Goal: Information Seeking & Learning: Learn about a topic

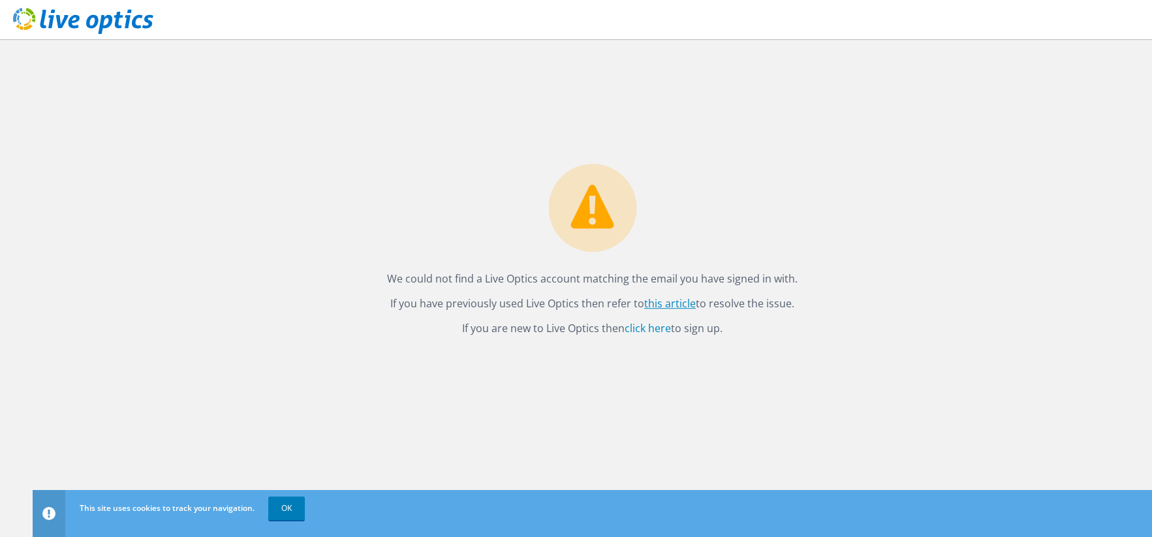
click at [671, 298] on link "this article" at bounding box center [670, 304] width 52 height 14
click at [652, 330] on link "click here" at bounding box center [648, 329] width 46 height 14
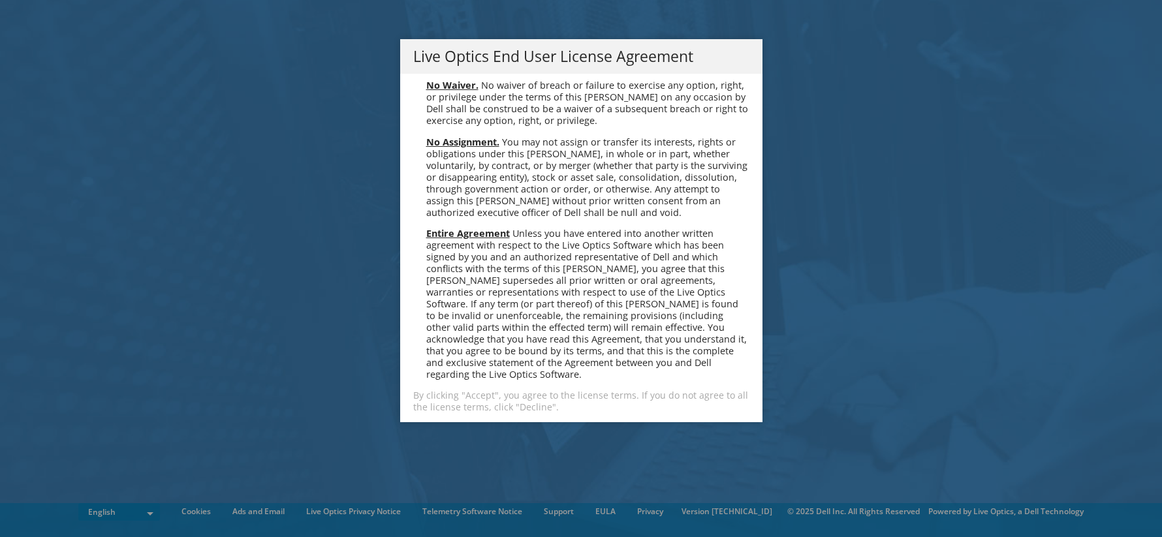
scroll to position [4938, 0]
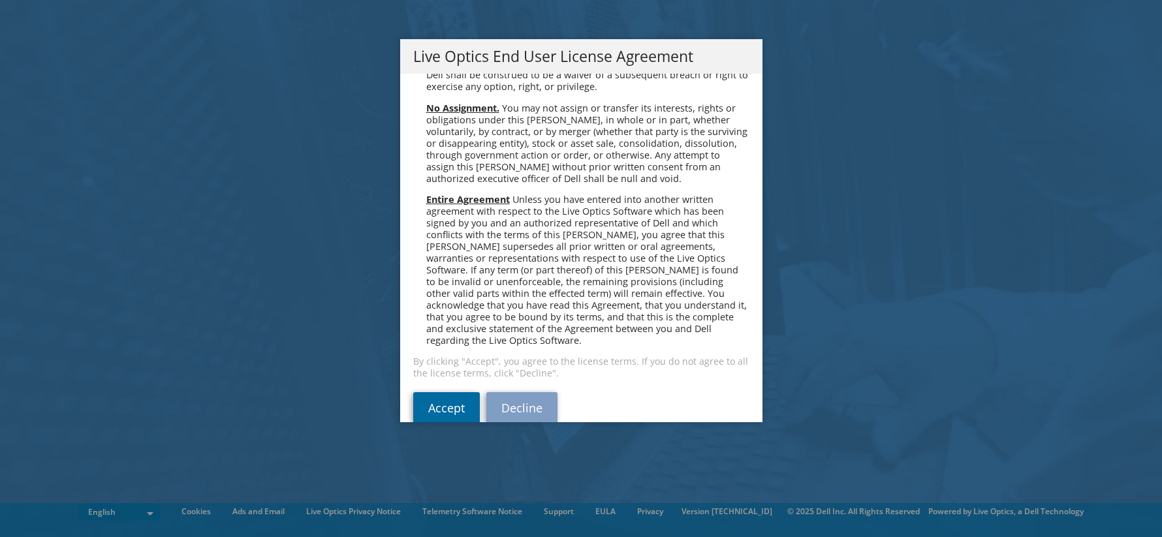
click at [441, 392] on link "Accept" at bounding box center [446, 407] width 67 height 31
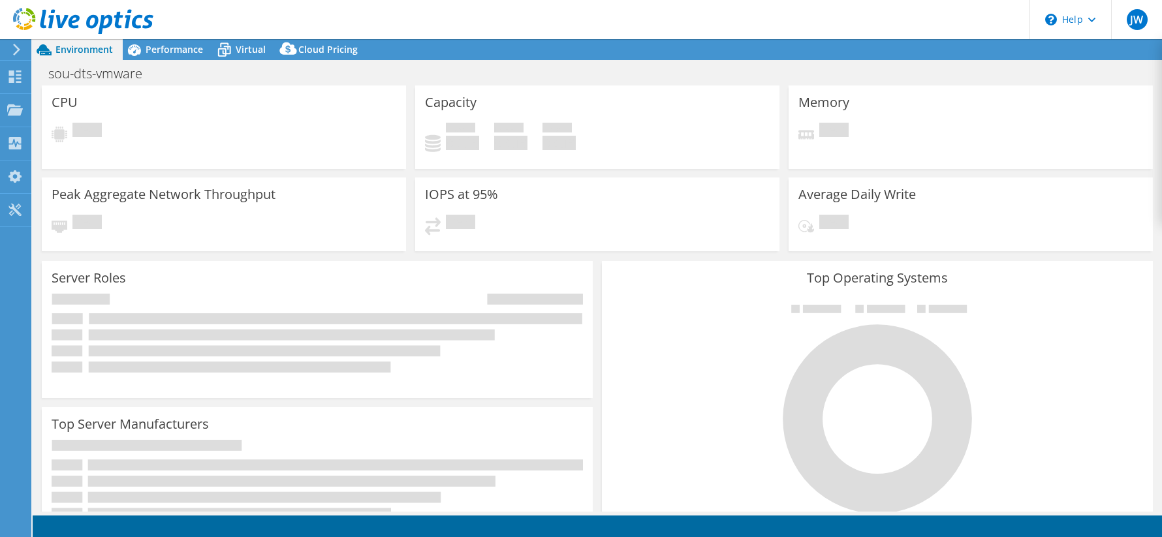
select select "USD"
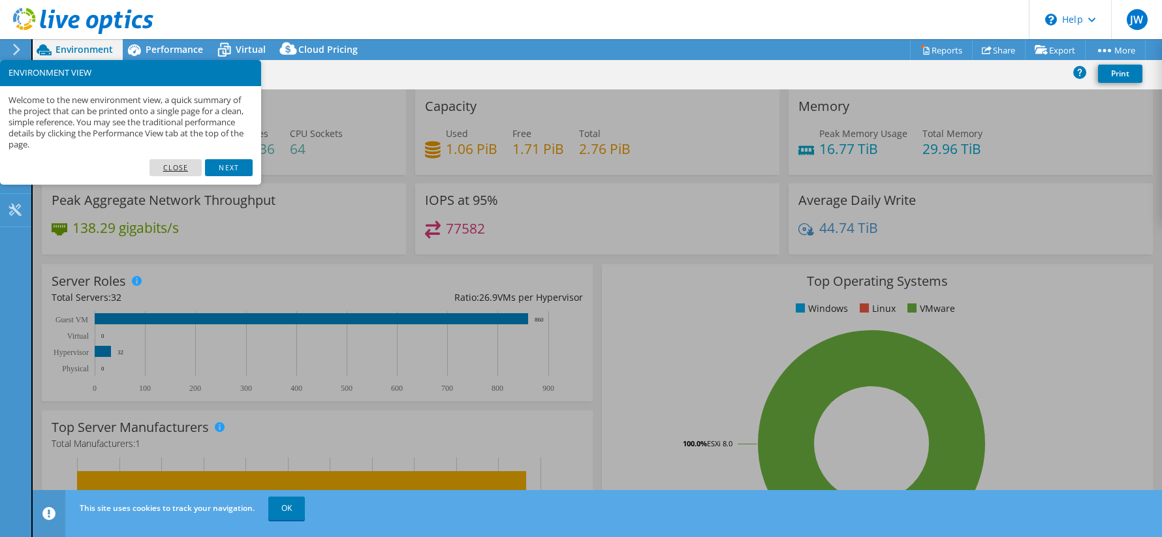
click at [185, 165] on link "Close" at bounding box center [176, 167] width 53 height 17
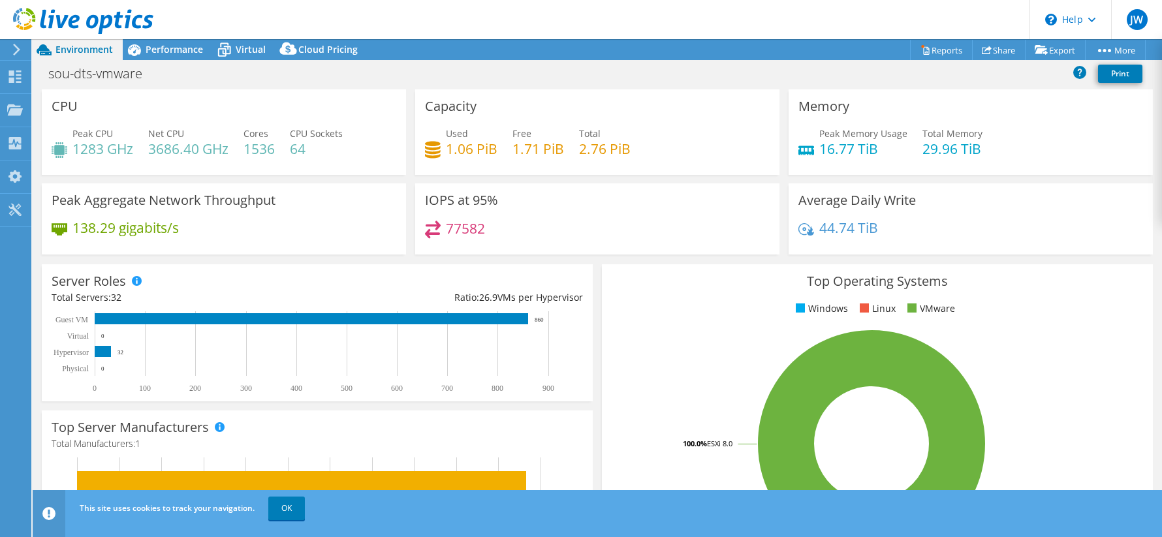
click at [165, 39] on header "JW End User Jason Wihongi jwihongi@utah.gov State of Utah My Profile Log Out \n…" at bounding box center [581, 19] width 1162 height 39
click at [19, 75] on use at bounding box center [15, 77] width 12 height 12
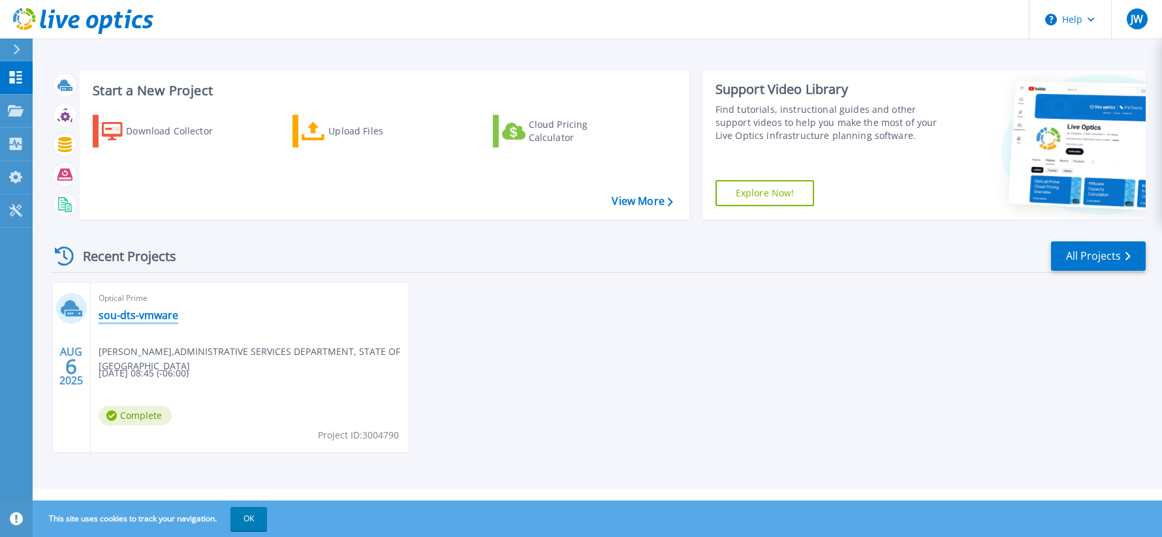
click at [125, 318] on link "sou-dts-vmware" at bounding box center [139, 315] width 80 height 13
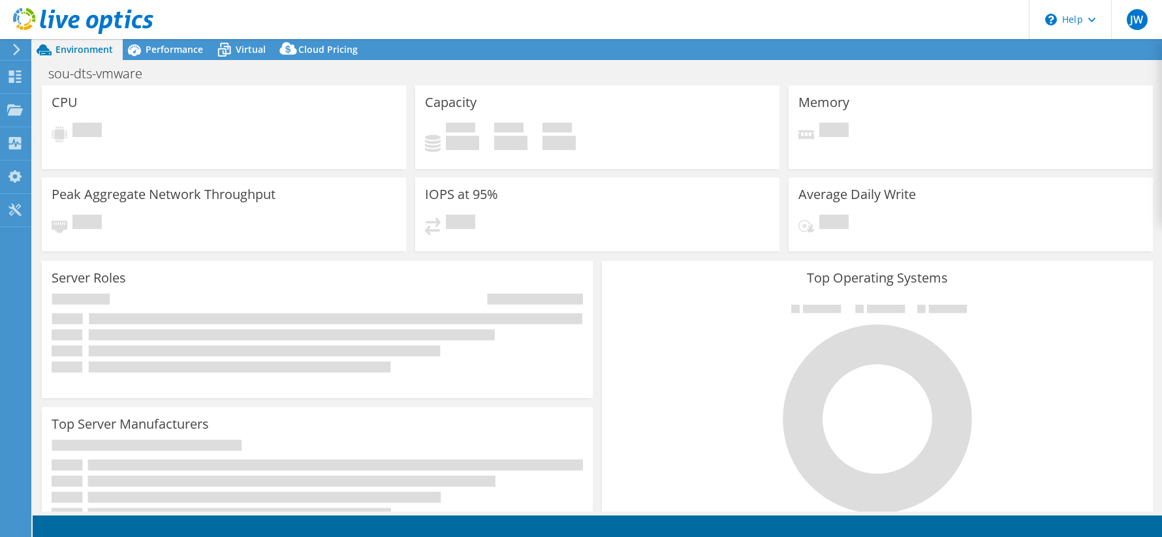
select select "USD"
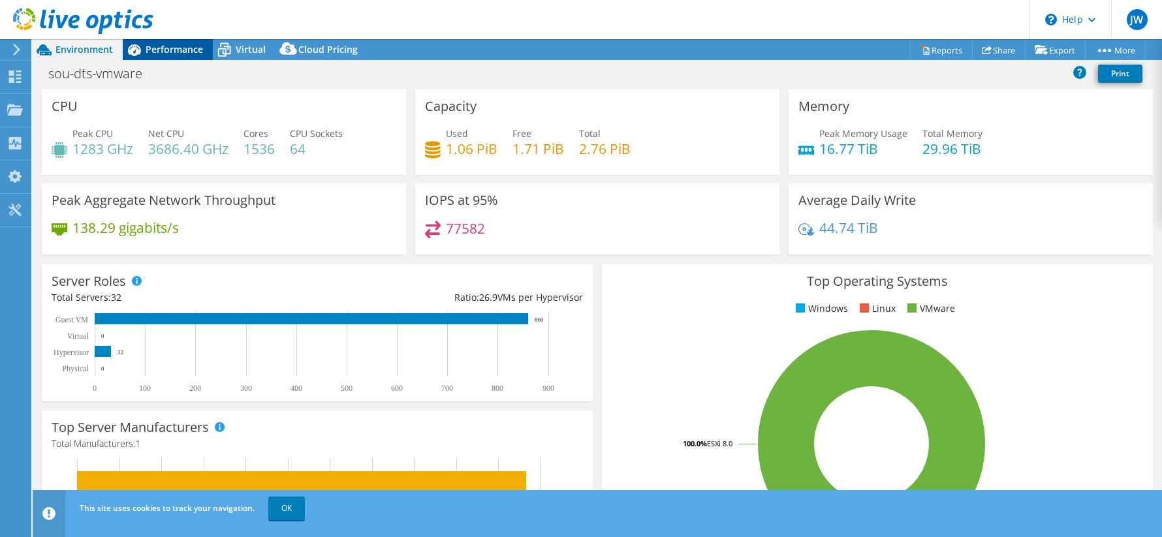
click at [161, 48] on span "Performance" at bounding box center [174, 49] width 57 height 12
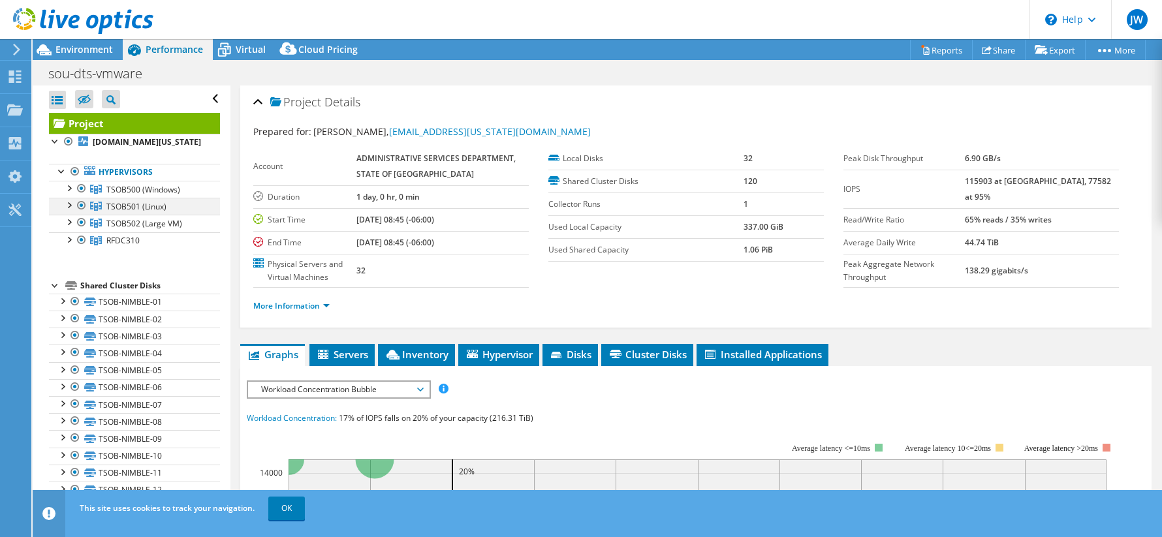
click at [68, 204] on div at bounding box center [68, 204] width 13 height 13
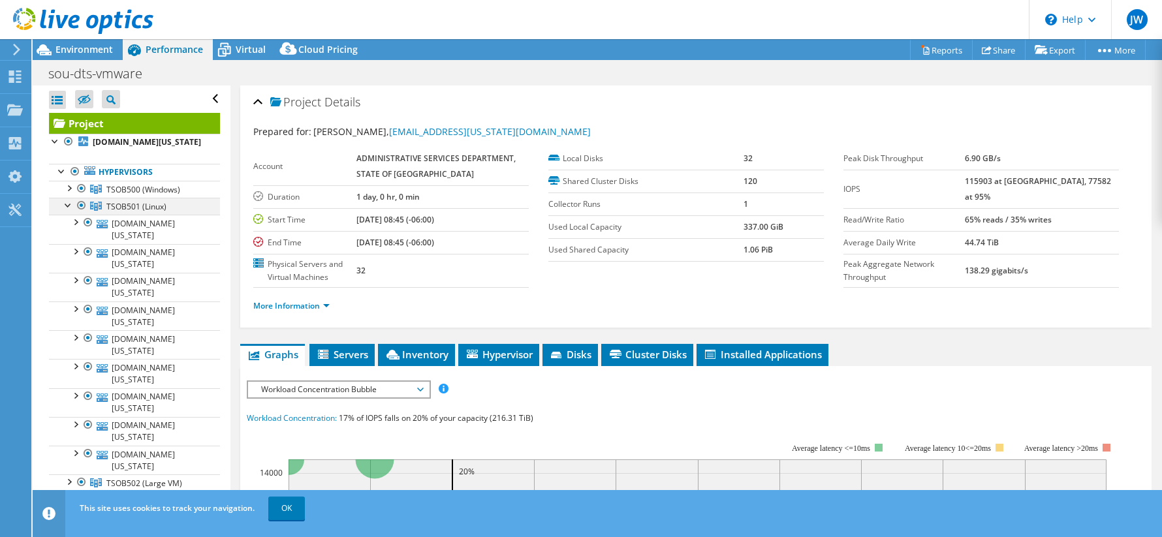
click at [69, 206] on div at bounding box center [68, 204] width 13 height 13
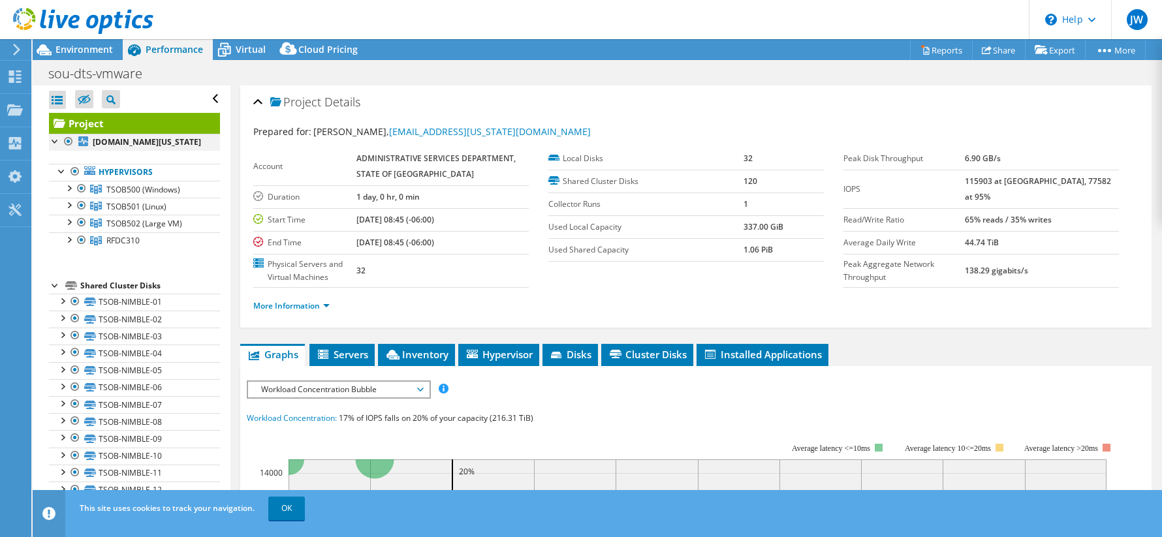
click at [52, 144] on div at bounding box center [55, 140] width 13 height 13
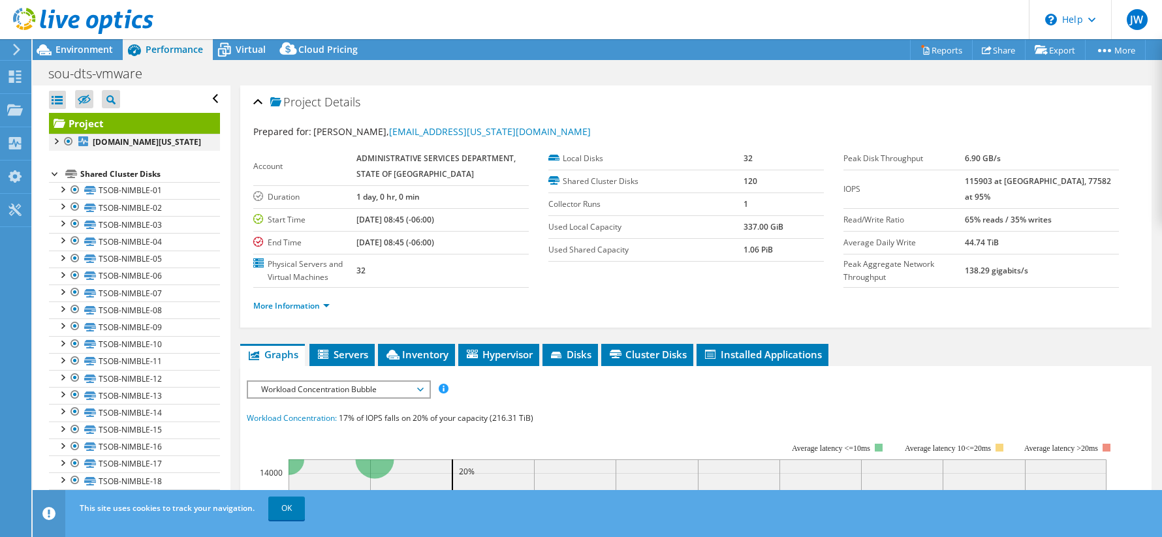
click at [52, 144] on div at bounding box center [55, 140] width 13 height 13
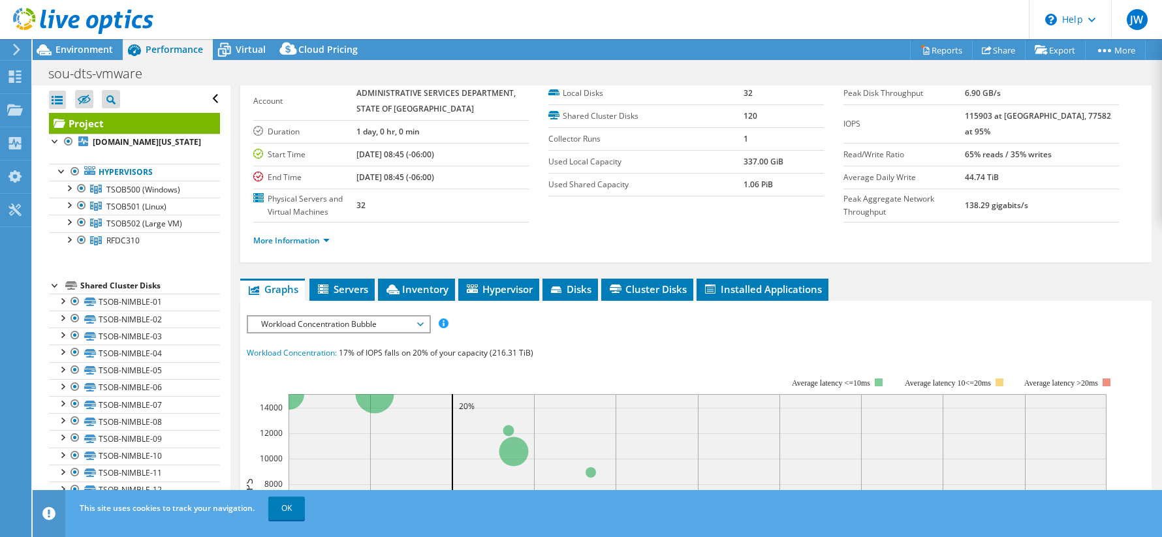
scroll to position [131, 0]
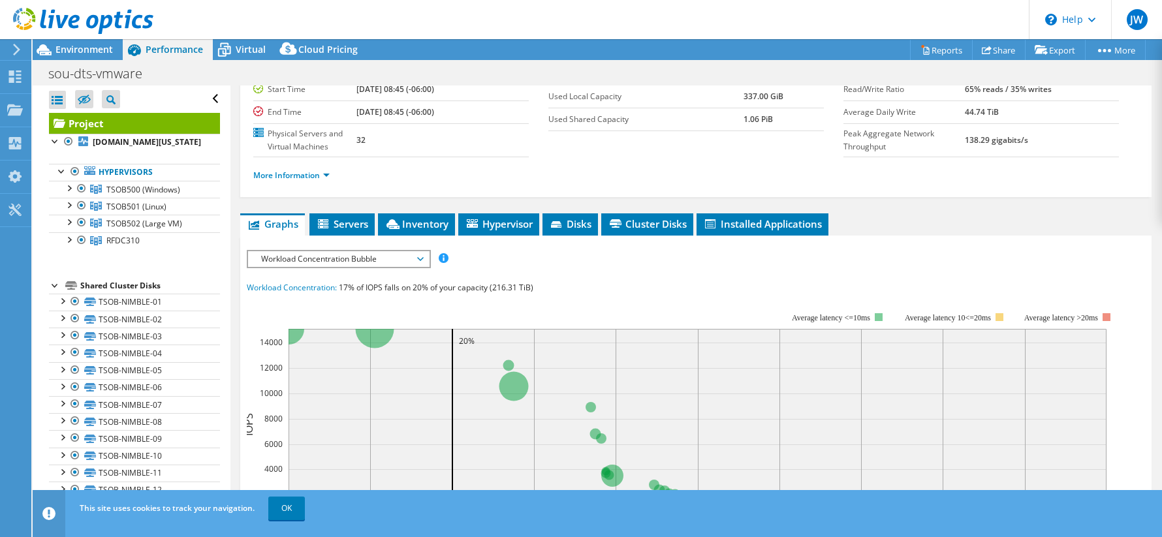
click at [422, 262] on span "Workload Concentration Bubble" at bounding box center [338, 259] width 181 height 16
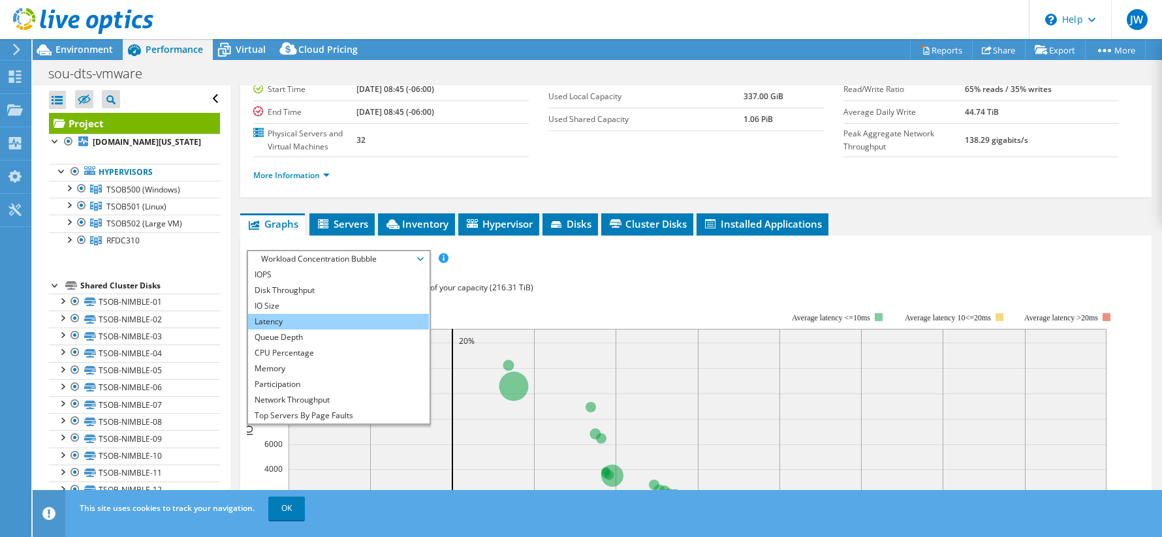
click at [257, 325] on li "Latency" at bounding box center [338, 322] width 181 height 16
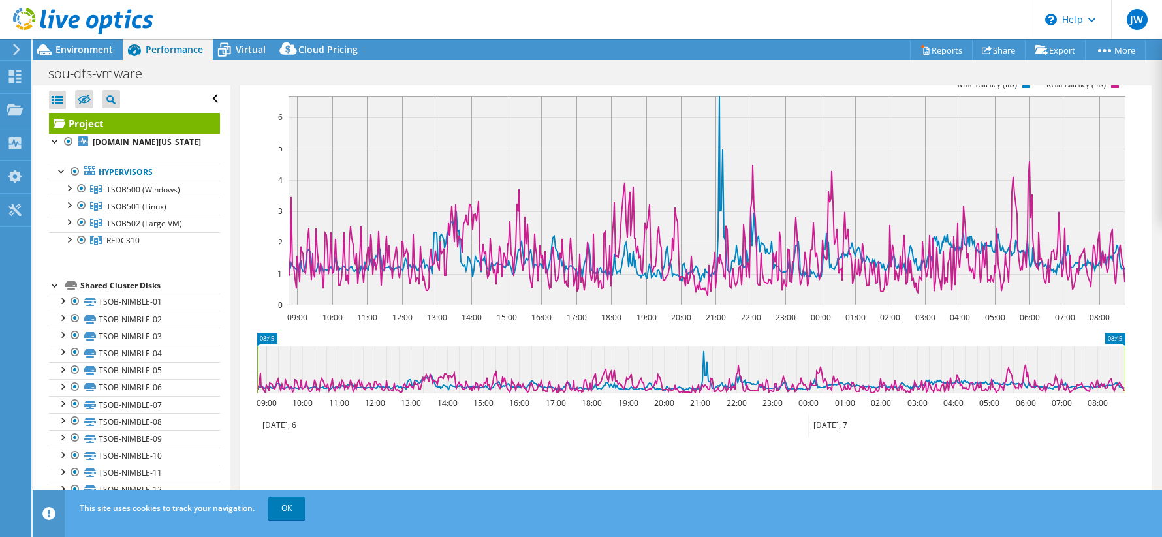
scroll to position [261, 0]
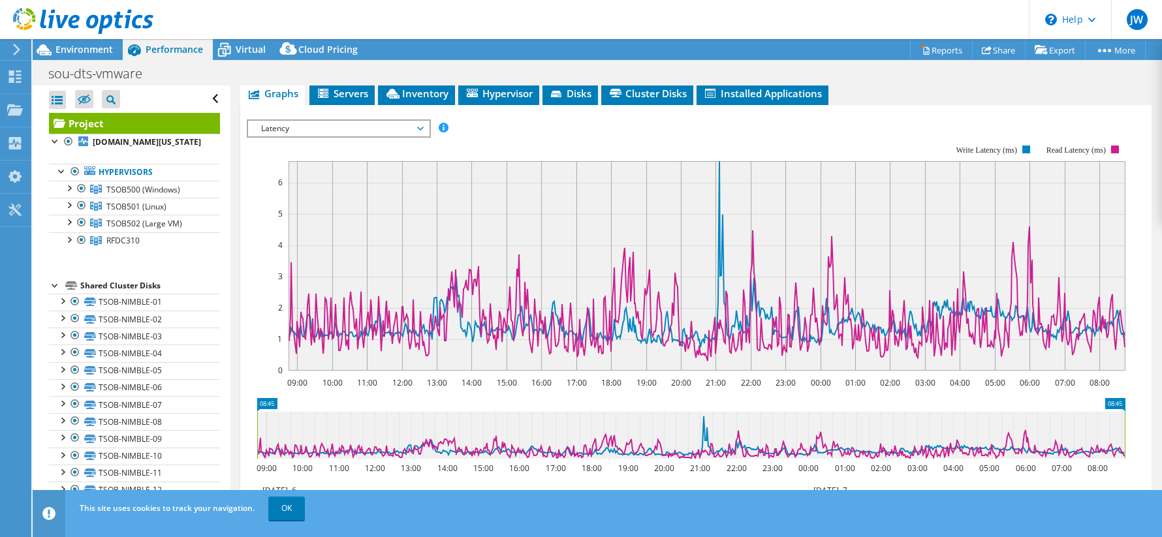
click at [419, 129] on span "Latency" at bounding box center [339, 129] width 168 height 16
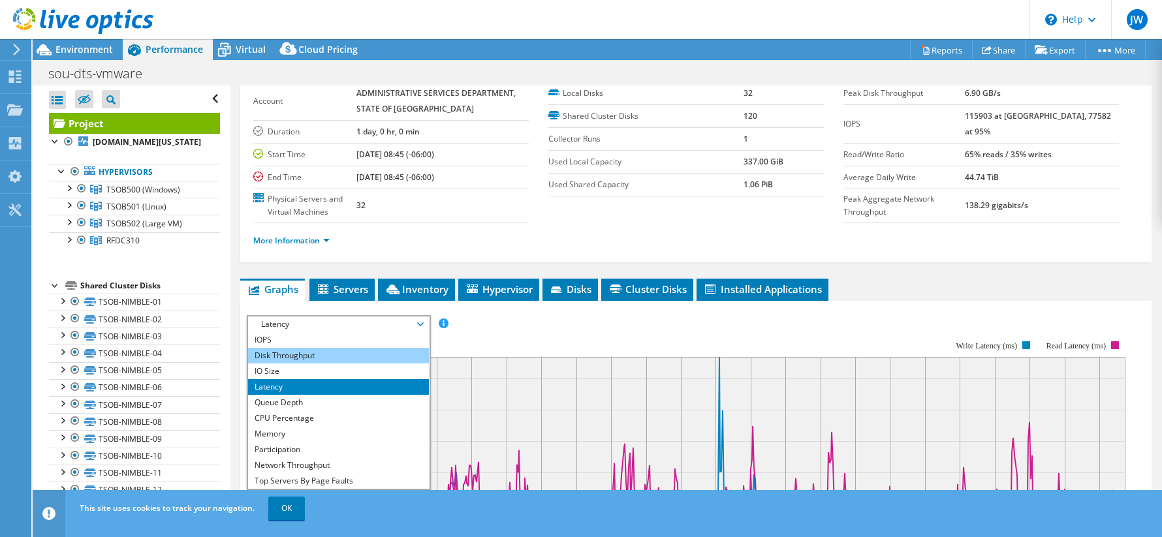
scroll to position [47, 0]
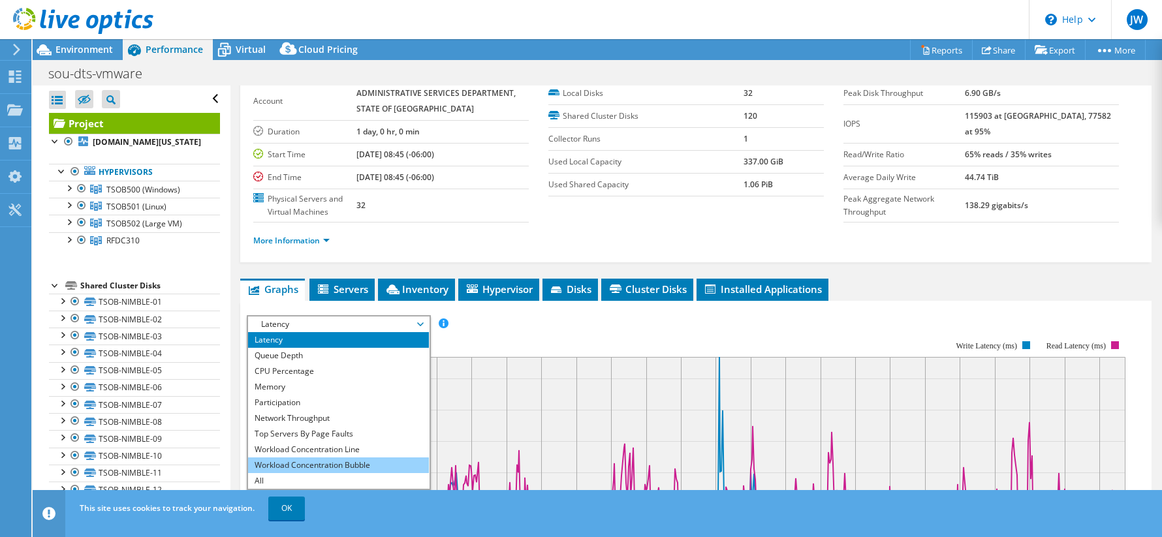
click at [345, 460] on li "Workload Concentration Bubble" at bounding box center [338, 466] width 181 height 16
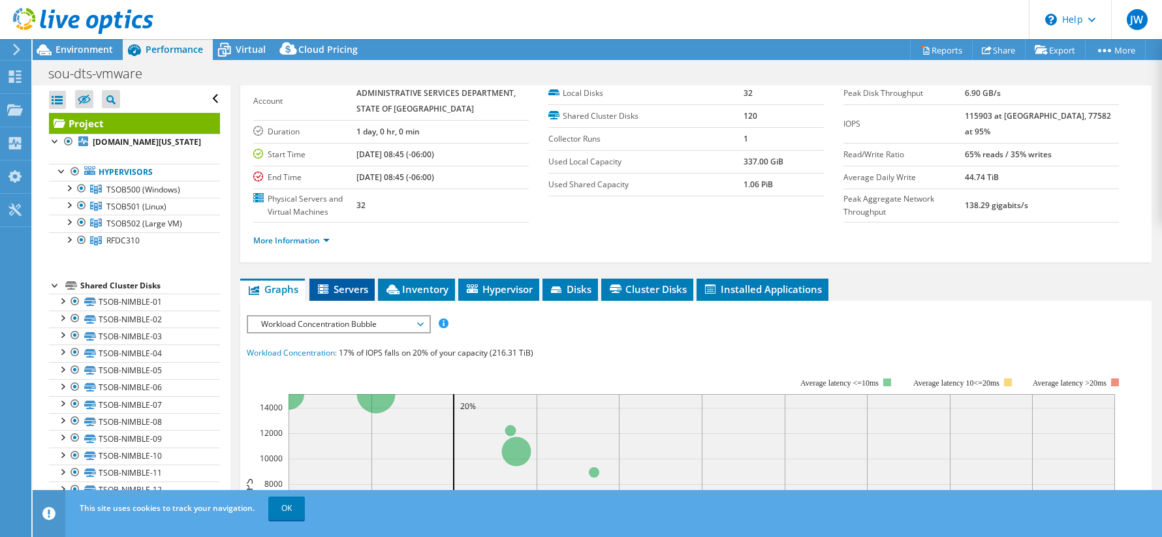
click at [343, 289] on span "Servers" at bounding box center [342, 289] width 52 height 13
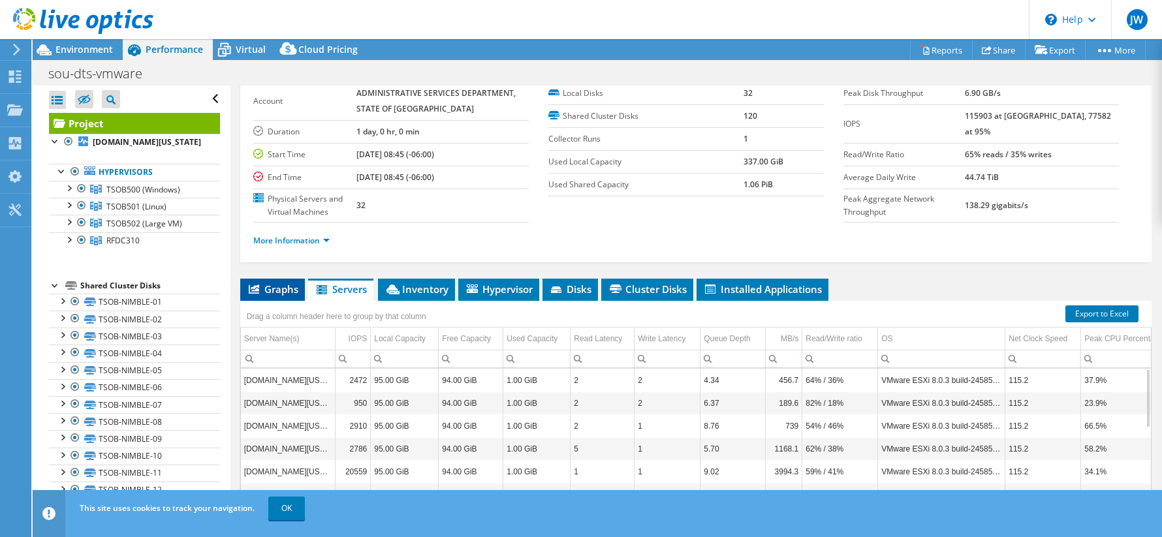
click at [255, 287] on icon at bounding box center [254, 289] width 10 height 9
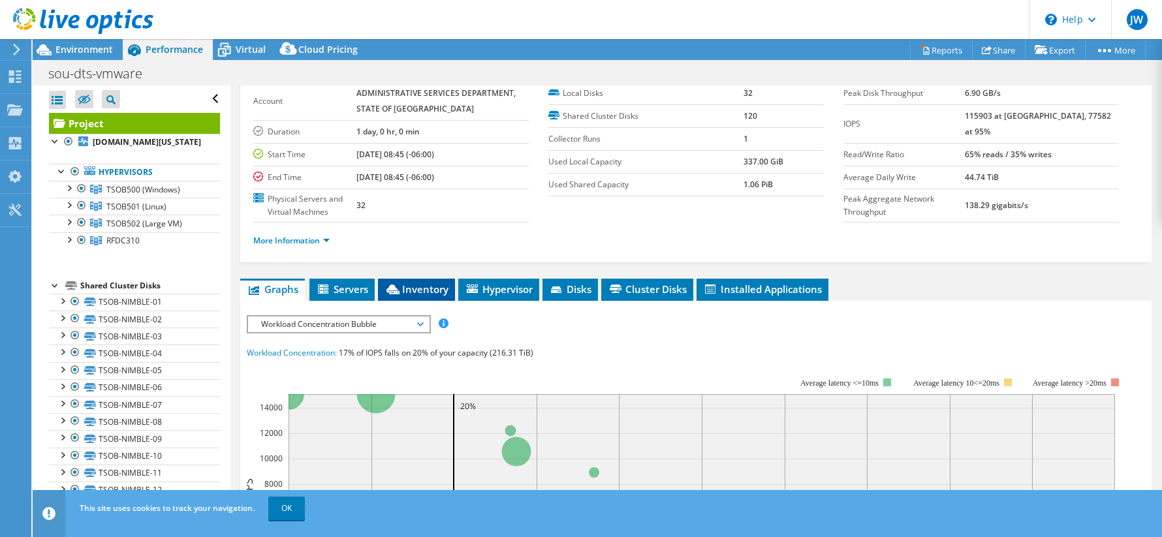
click at [401, 294] on span "Inventory" at bounding box center [417, 289] width 64 height 13
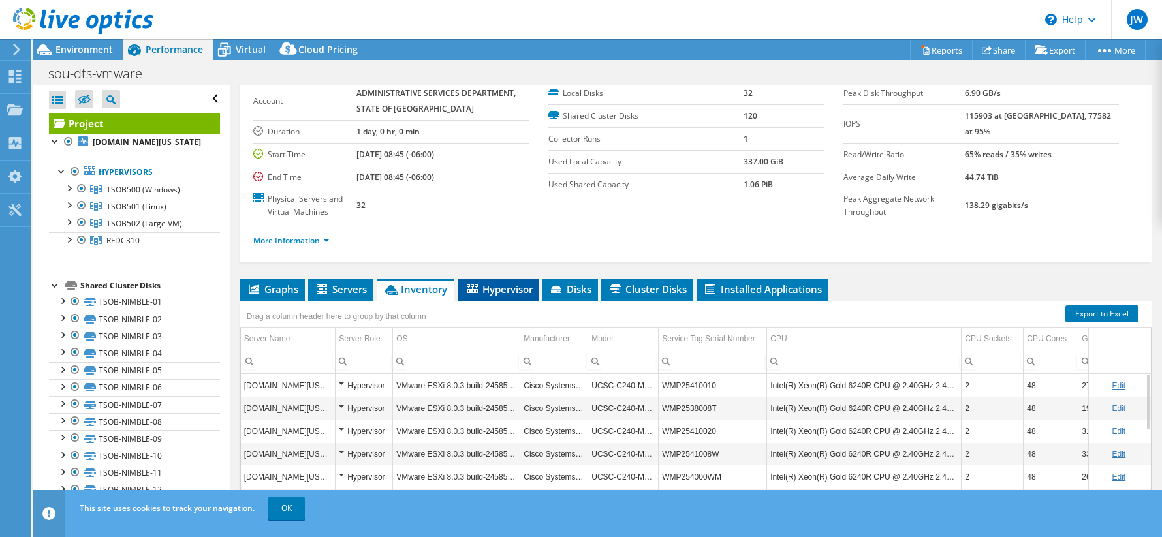
click at [531, 295] on span "Hypervisor" at bounding box center [499, 289] width 68 height 13
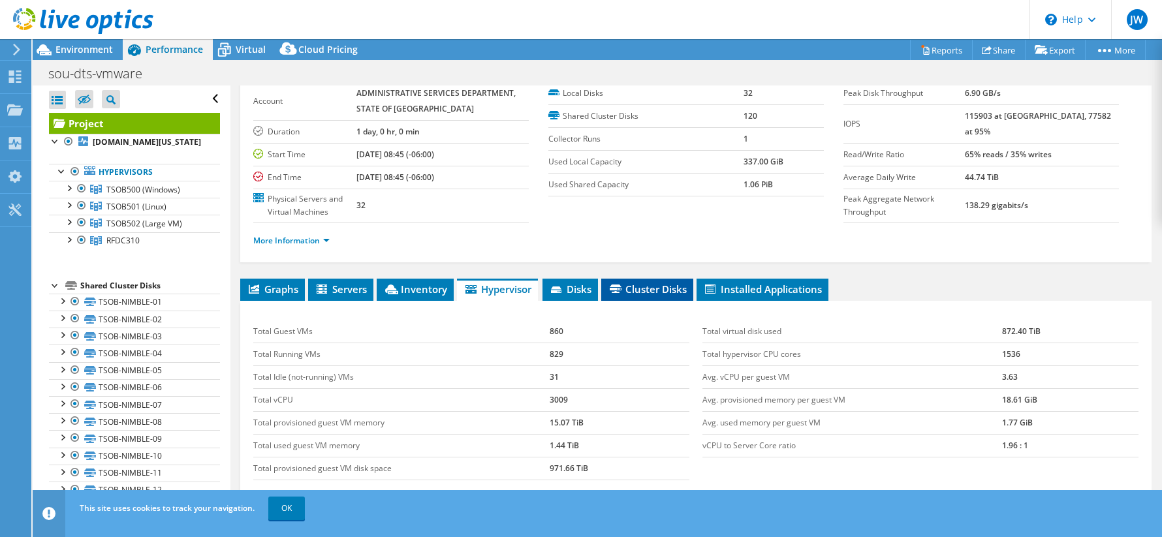
click at [631, 283] on span "Cluster Disks" at bounding box center [647, 289] width 79 height 13
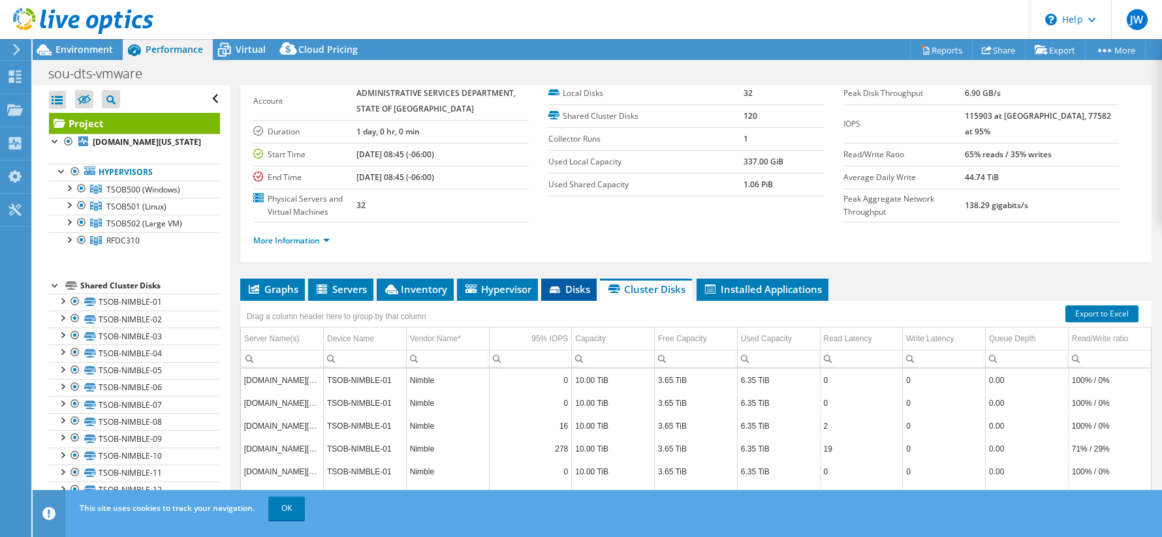
click at [562, 289] on icon at bounding box center [556, 291] width 13 height 8
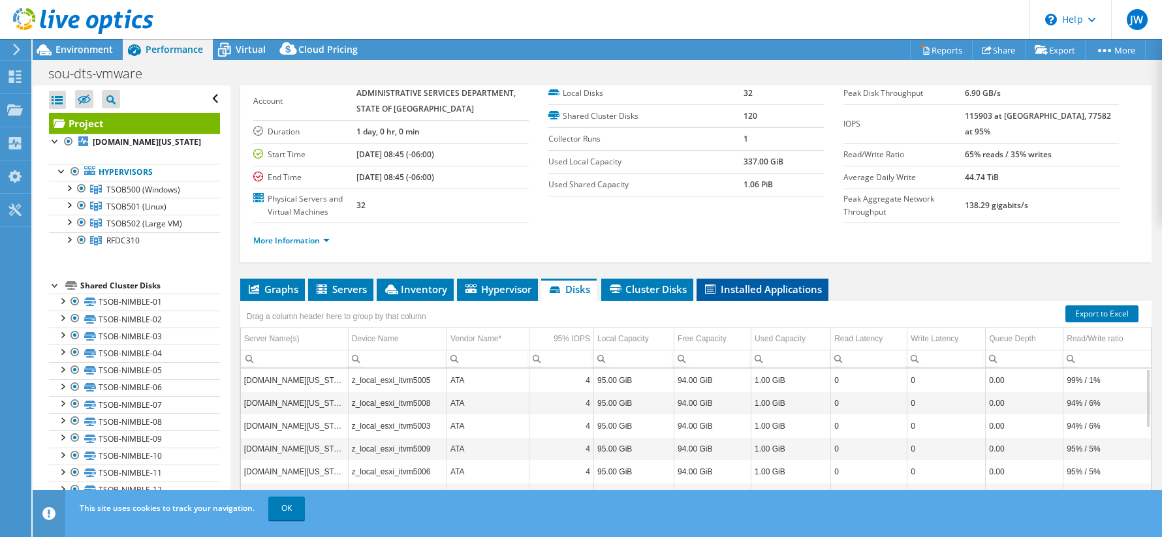
click at [746, 291] on span "Installed Applications" at bounding box center [762, 289] width 119 height 13
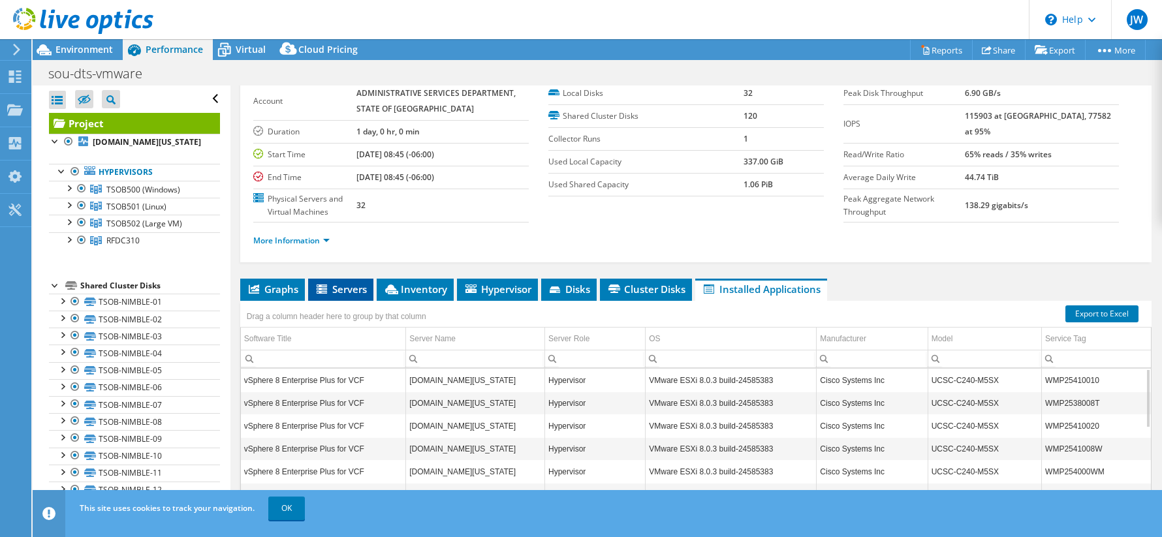
click at [346, 293] on span "Servers" at bounding box center [341, 289] width 52 height 13
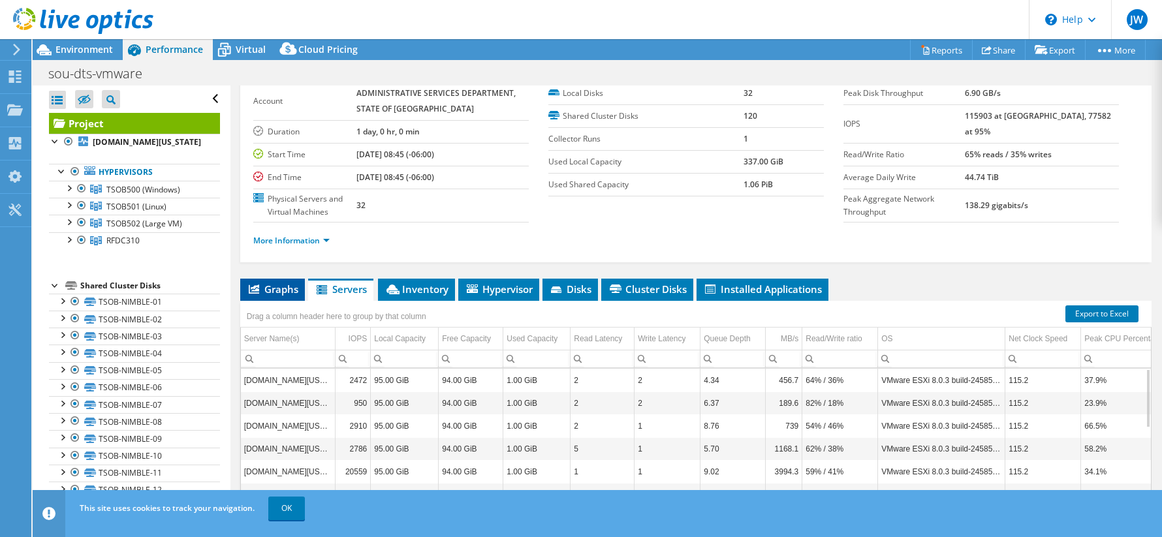
click at [262, 290] on span "Graphs" at bounding box center [273, 289] width 52 height 13
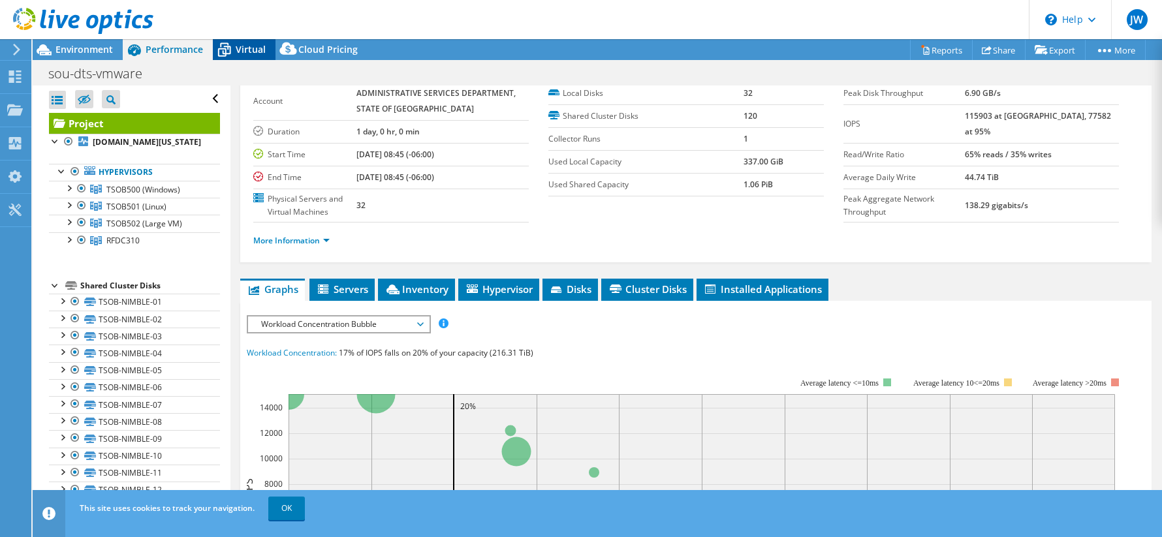
click at [243, 51] on span "Virtual" at bounding box center [251, 49] width 30 height 12
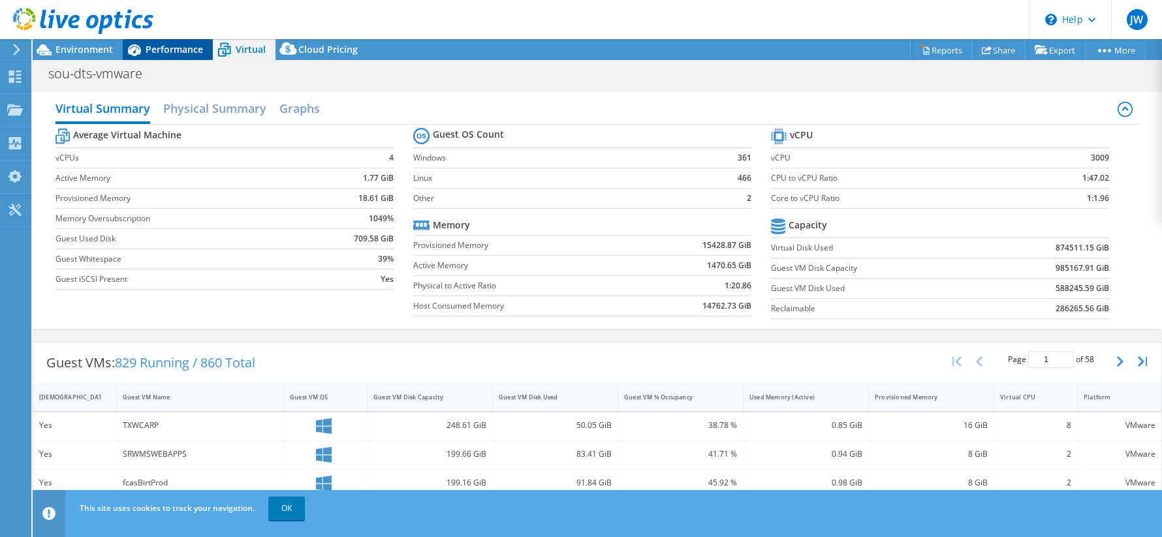
click at [179, 52] on span "Performance" at bounding box center [174, 49] width 57 height 12
